Goal: Task Accomplishment & Management: Use online tool/utility

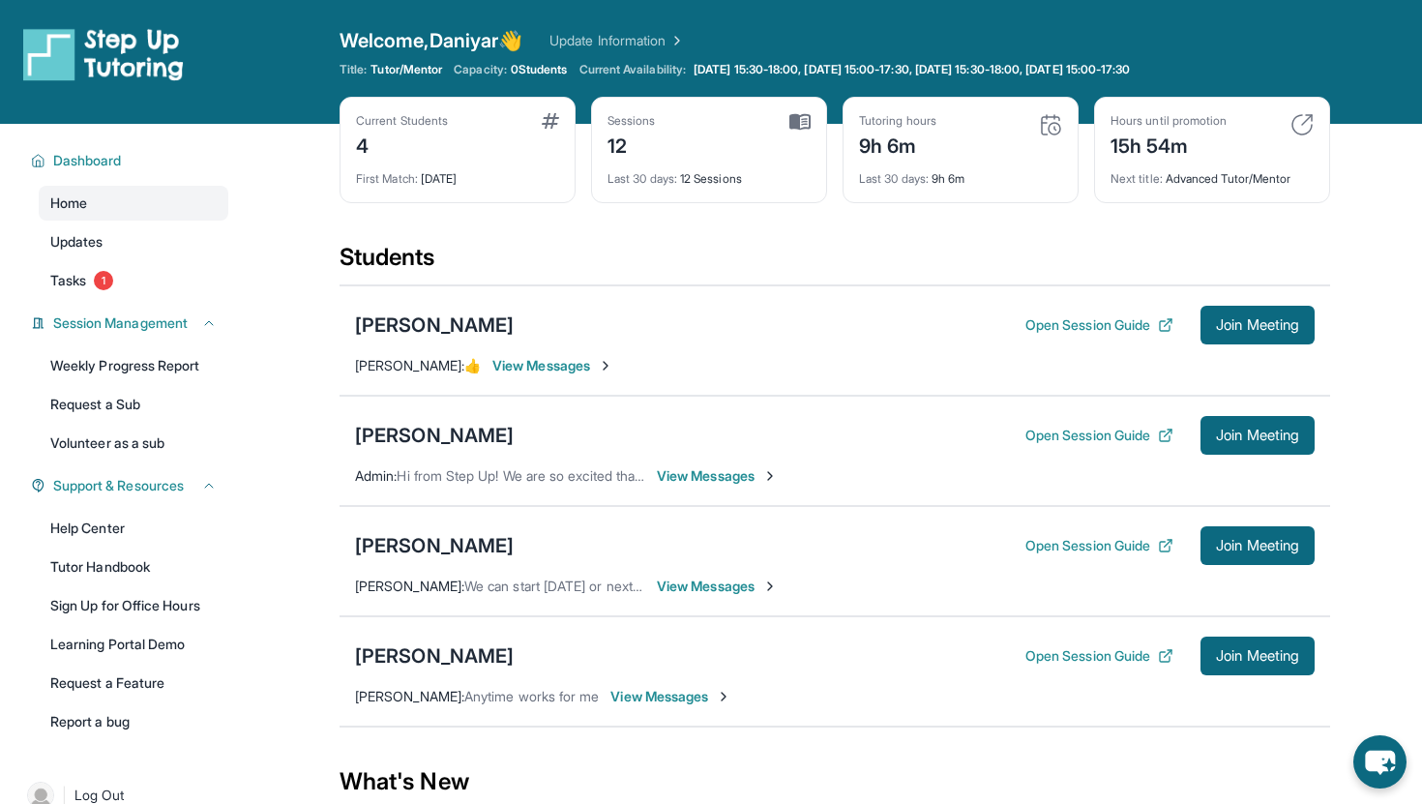
scroll to position [29, 0]
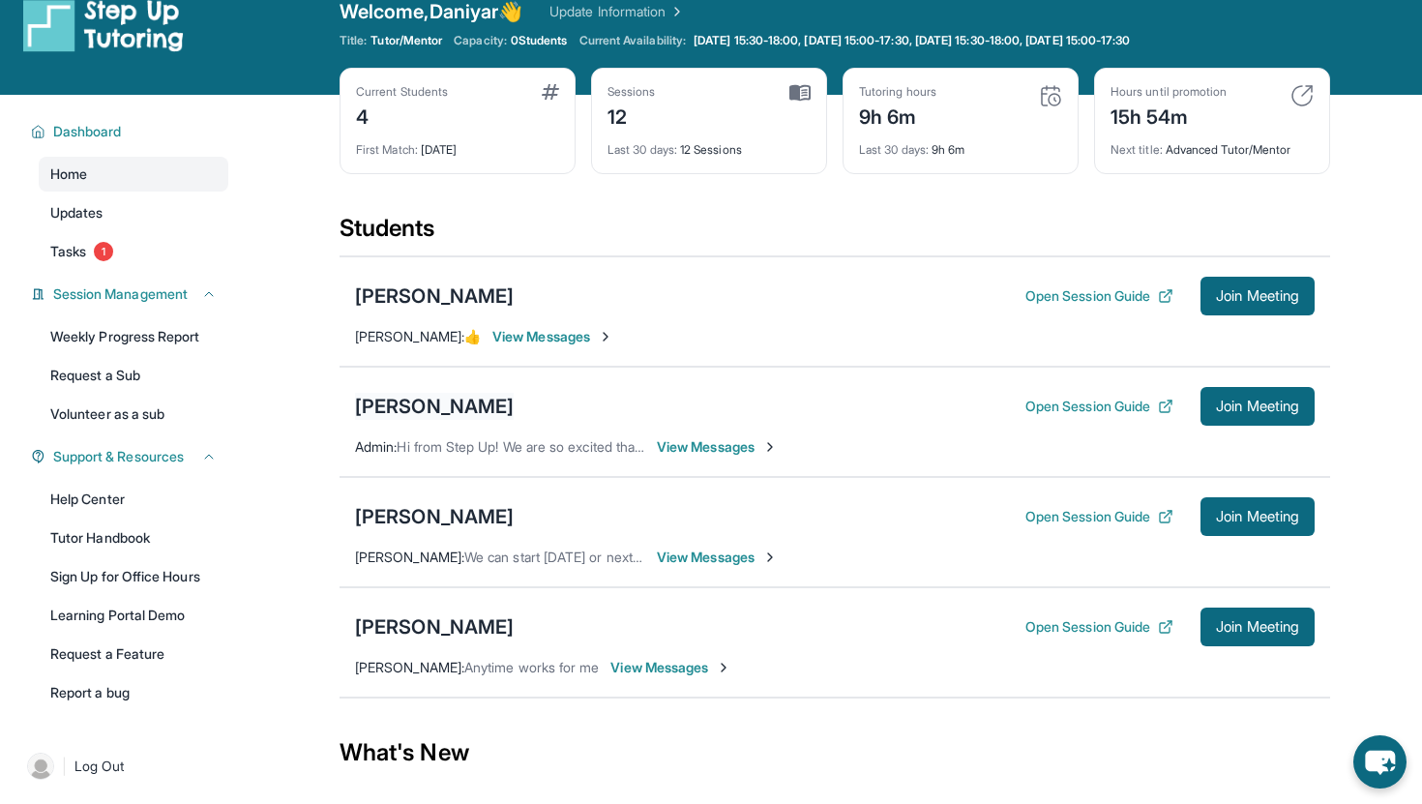
click at [479, 397] on div "[PERSON_NAME]" at bounding box center [434, 406] width 159 height 27
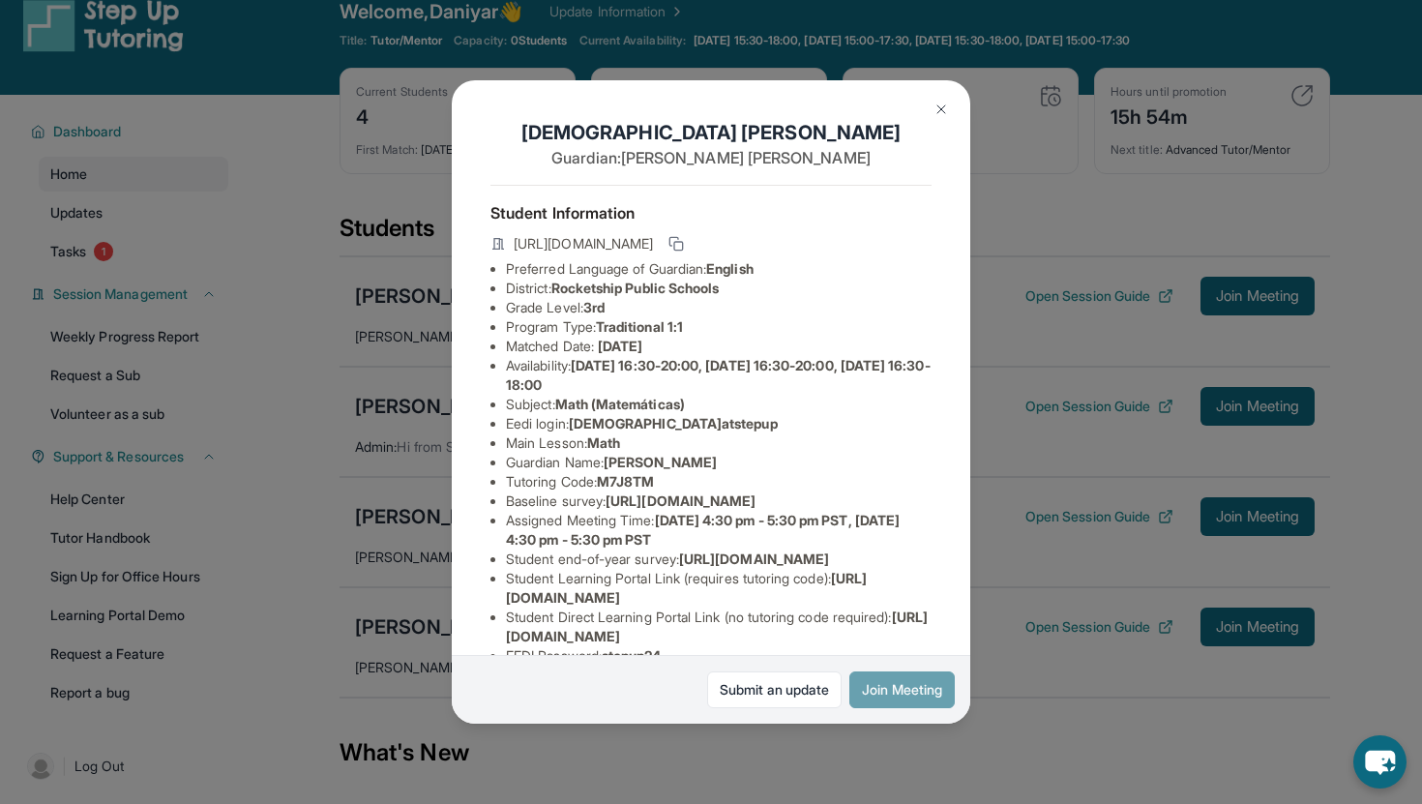
click at [921, 696] on button "Join Meeting" at bounding box center [901, 689] width 105 height 37
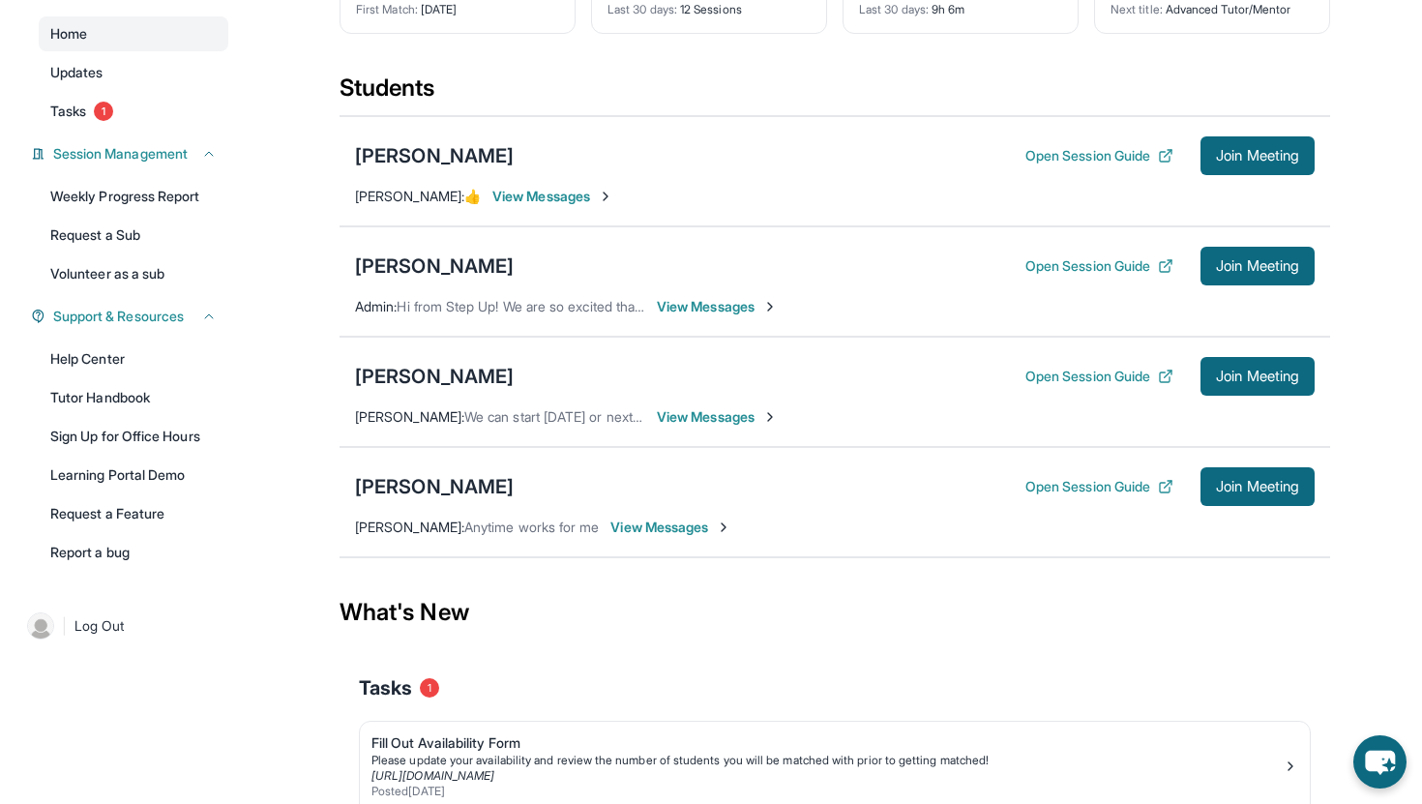
scroll to position [51, 0]
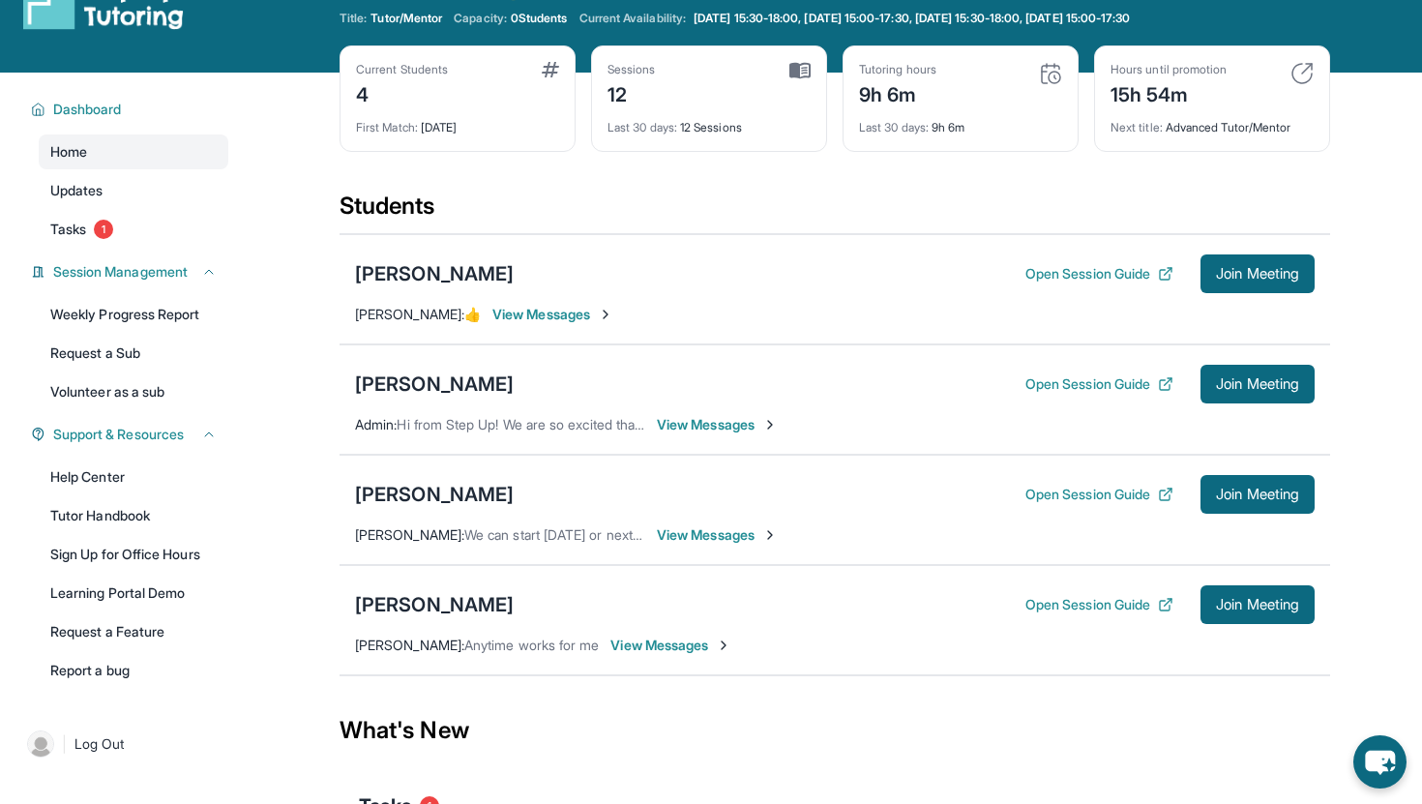
click at [397, 417] on span "Admin :" at bounding box center [376, 424] width 42 height 16
click at [399, 396] on div "[PERSON_NAME]" at bounding box center [434, 384] width 159 height 27
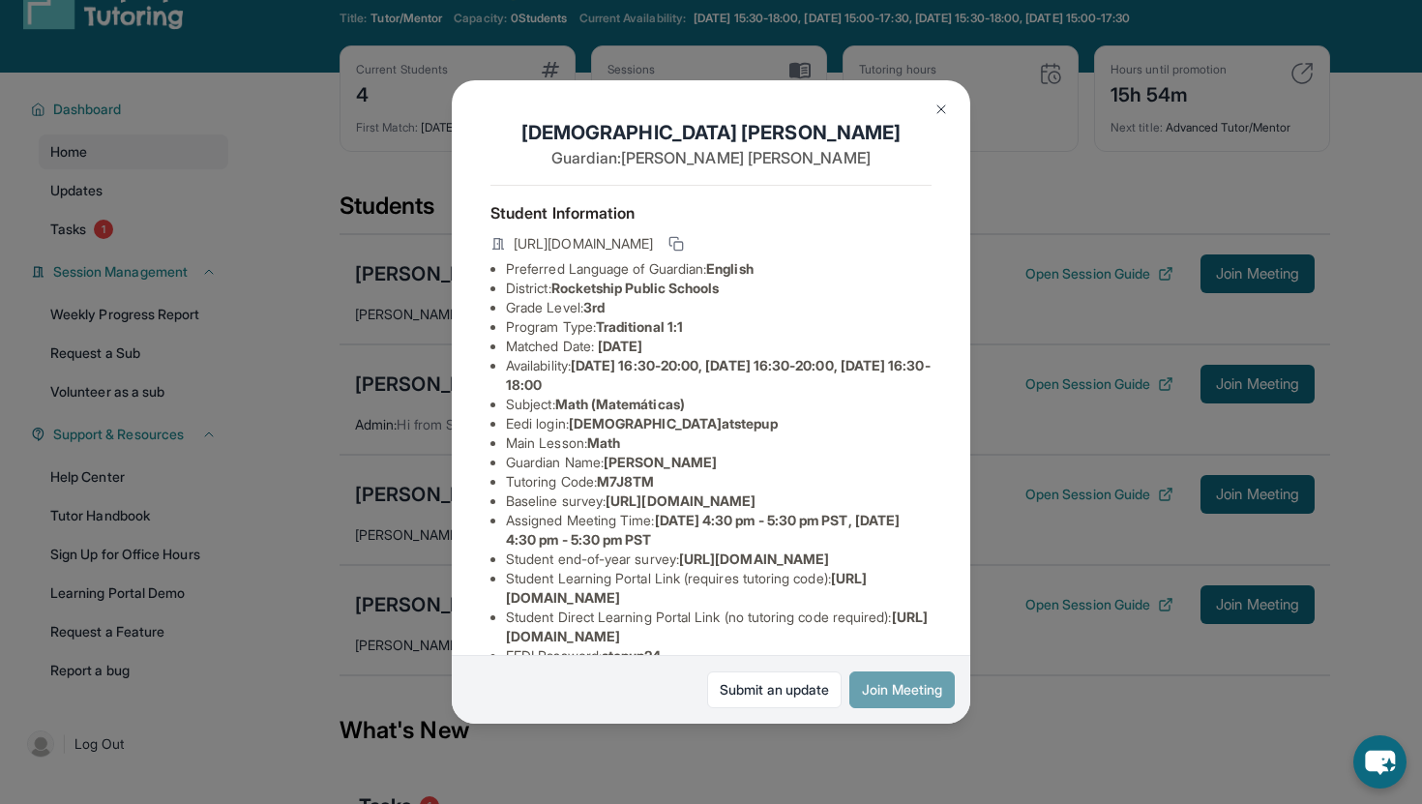
click at [921, 687] on button "Join Meeting" at bounding box center [901, 689] width 105 height 37
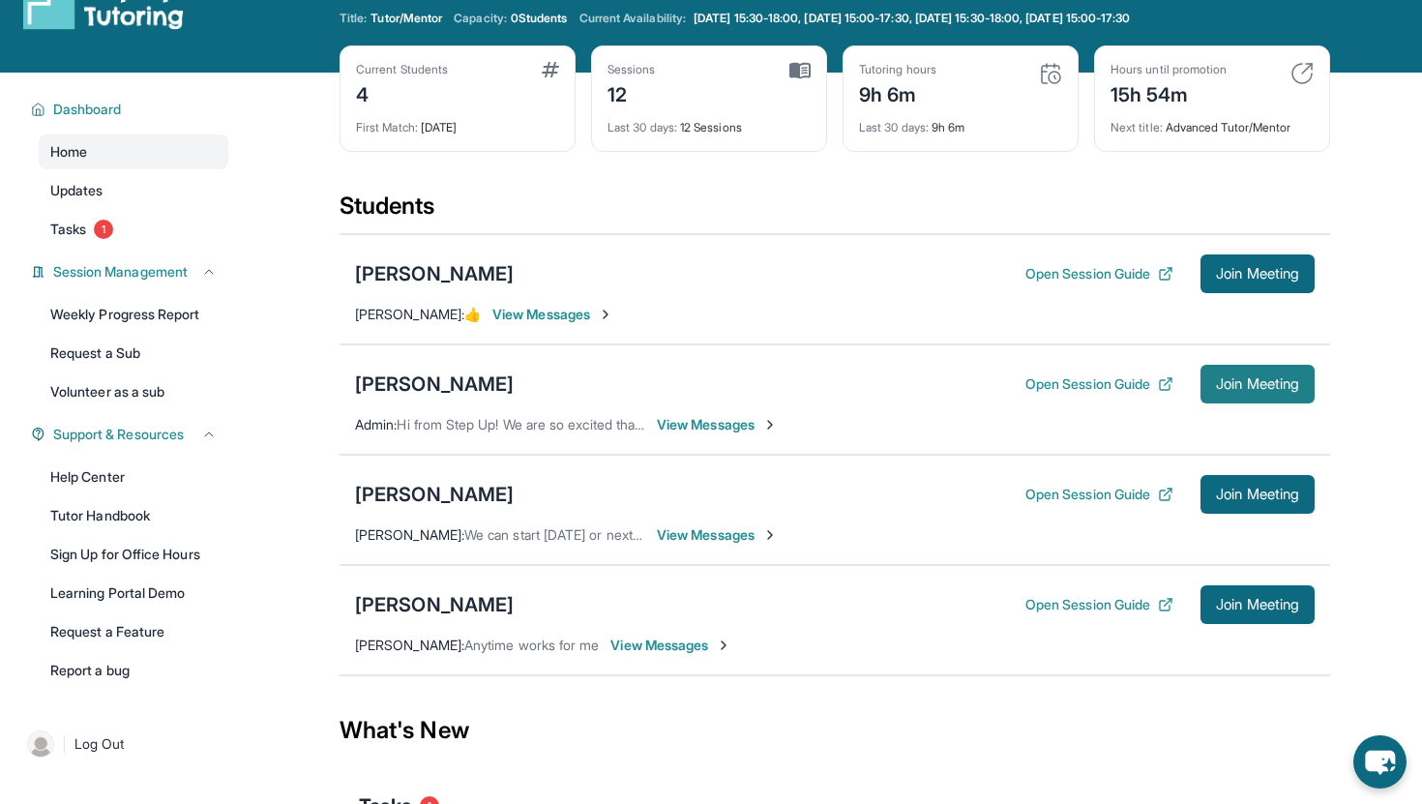
click at [1219, 385] on span "Join Meeting" at bounding box center [1257, 384] width 83 height 12
click at [1087, 386] on button "Open Session Guide" at bounding box center [1100, 383] width 148 height 19
click at [1275, 397] on button "Join Meeting" at bounding box center [1258, 384] width 114 height 39
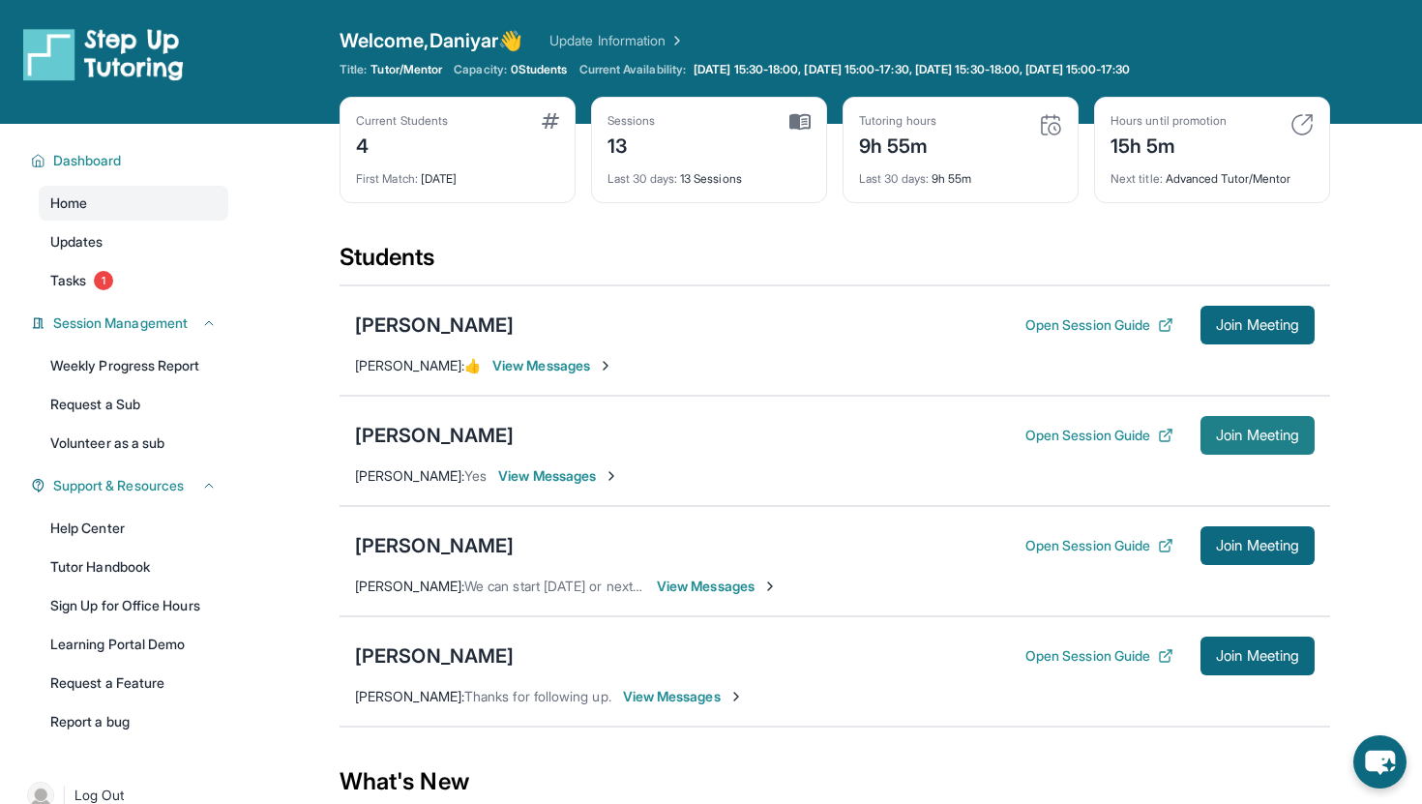
click at [1260, 449] on button "Join Meeting" at bounding box center [1258, 435] width 114 height 39
